Goal: Task Accomplishment & Management: Use online tool/utility

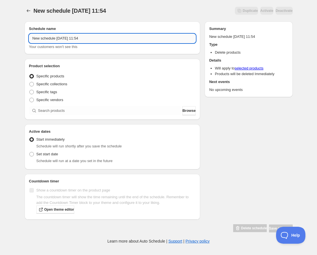
click at [115, 40] on input "New schedule [DATE] 11:54" at bounding box center [112, 38] width 167 height 9
click at [70, 39] on input "New schedule [DATE] 11:54" at bounding box center [112, 38] width 167 height 9
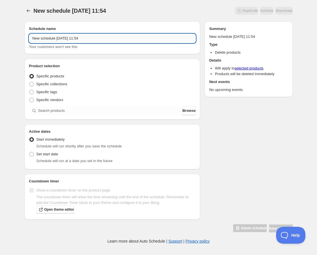
click at [70, 39] on input "New schedule [DATE] 11:54" at bounding box center [112, 38] width 167 height 9
paste input "[DATE] 6:30PM-8:30PM | Candle Making with Light My Candle Co."
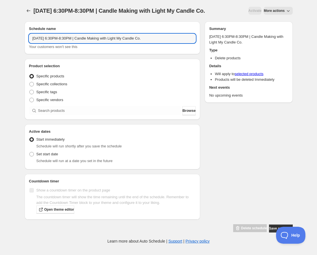
type input "[DATE] 6:30PM-8:30PM | Candle Making with Light My Candle Co."
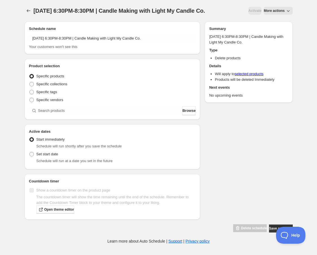
click at [65, 115] on div "Product selection Entity type Specific products Specific collections Specific t…" at bounding box center [112, 89] width 167 height 52
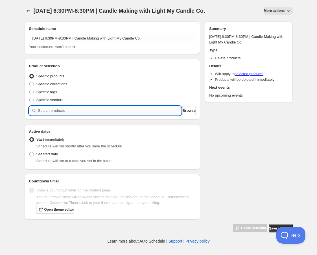
click at [75, 115] on input "search" at bounding box center [109, 110] width 143 height 9
paste input "[DATE] 6:30PM-8:30PM | Candle Making with Light My Candle Co."
type input "[DATE] 6:30PM-8:30PM | Candle Making with Light My Candle Co."
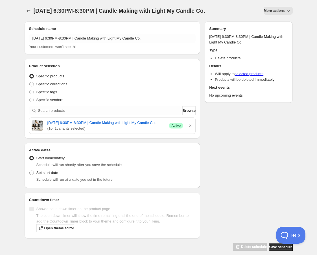
scroll to position [19, 0]
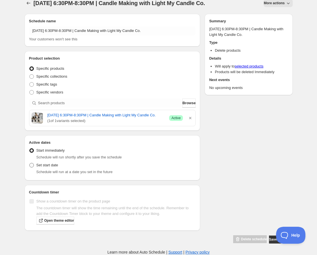
click at [48, 167] on span "Set start date" at bounding box center [47, 165] width 22 height 4
click at [30, 163] on input "Set start date" at bounding box center [29, 163] width 0 height 0
radio input "true"
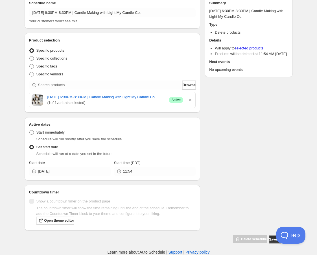
scroll to position [35, 0]
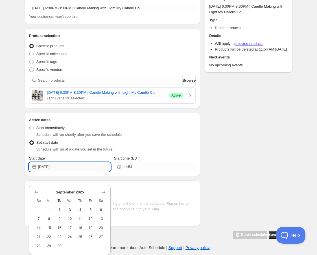
click at [75, 171] on input "[DATE]" at bounding box center [74, 166] width 73 height 9
click at [106, 189] on icon "Show next month, October 2025" at bounding box center [103, 192] width 6 height 6
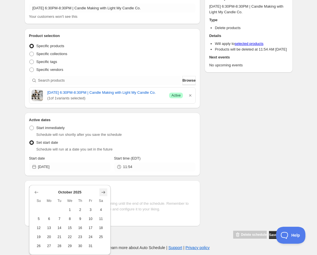
click at [106, 189] on icon "Show next month, November 2025" at bounding box center [103, 192] width 6 height 6
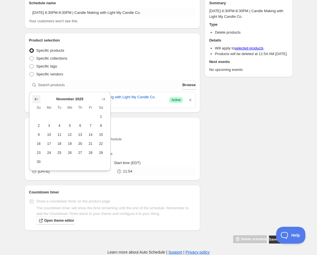
click at [38, 96] on icon "Show previous month, October 2025" at bounding box center [37, 99] width 6 height 6
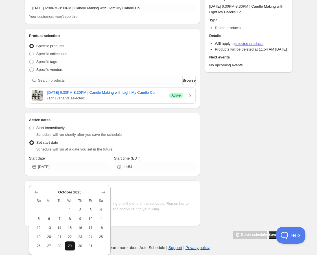
click at [69, 244] on span "29" at bounding box center [70, 246] width 6 height 5
type input "[DATE]"
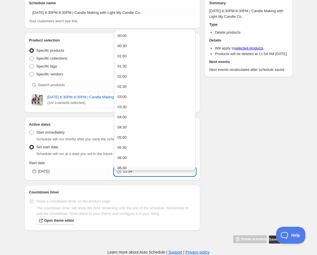
drag, startPoint x: 135, startPoint y: 170, endPoint x: 111, endPoint y: 170, distance: 24.5
click at [111, 170] on div "Start date [DATE] Start time (EDT) 11:54" at bounding box center [112, 168] width 167 height 16
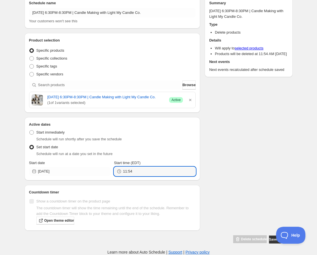
drag, startPoint x: 147, startPoint y: 177, endPoint x: 114, endPoint y: 178, distance: 33.0
click at [114, 176] on div "11:54" at bounding box center [155, 171] width 82 height 9
drag, startPoint x: 143, startPoint y: 173, endPoint x: 106, endPoint y: 173, distance: 37.0
click at [106, 173] on div "Start date [DATE] Start time (EDT) 11:54" at bounding box center [112, 168] width 167 height 16
type input "20:30"
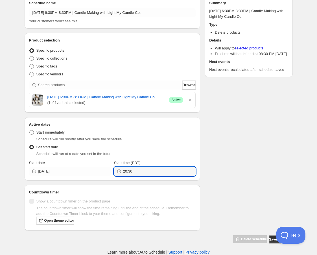
click at [250, 135] on div "Schedule name [DATE] 6:30PM-8:30PM | Candle Making with Light My Candle Co. You…" at bounding box center [156, 117] width 273 height 252
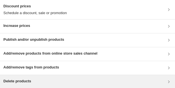
click at [62, 86] on div "Delete products" at bounding box center [87, 82] width 175 height 14
